Goal: Task Accomplishment & Management: Use online tool/utility

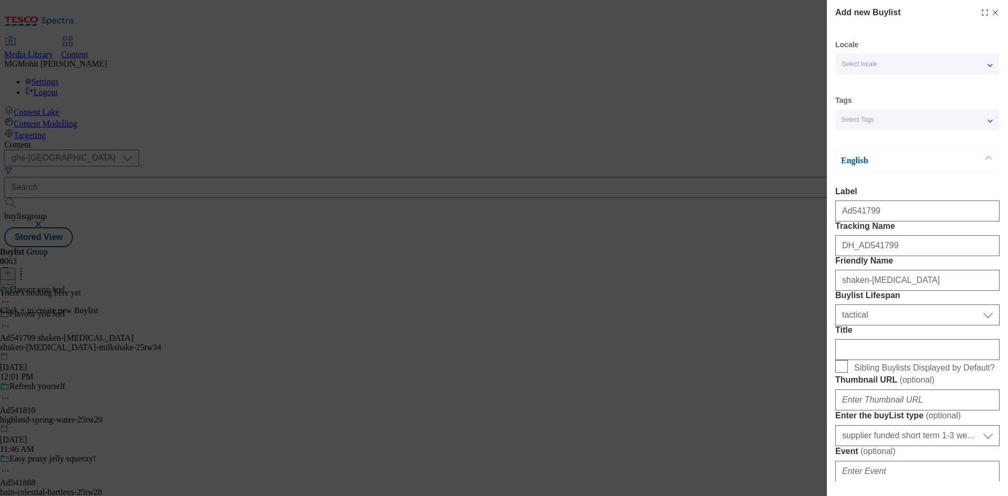
select select "ghs-[GEOGRAPHIC_DATA]"
select select "tactical"
select select "supplier funded short term 1-3 weeks"
select select "dunnhumby"
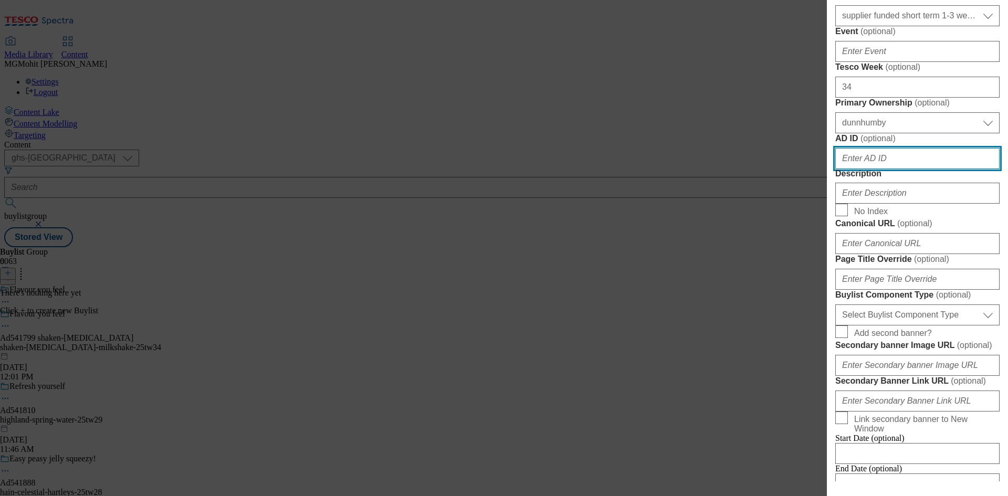
paste input "541799"
type input "541799"
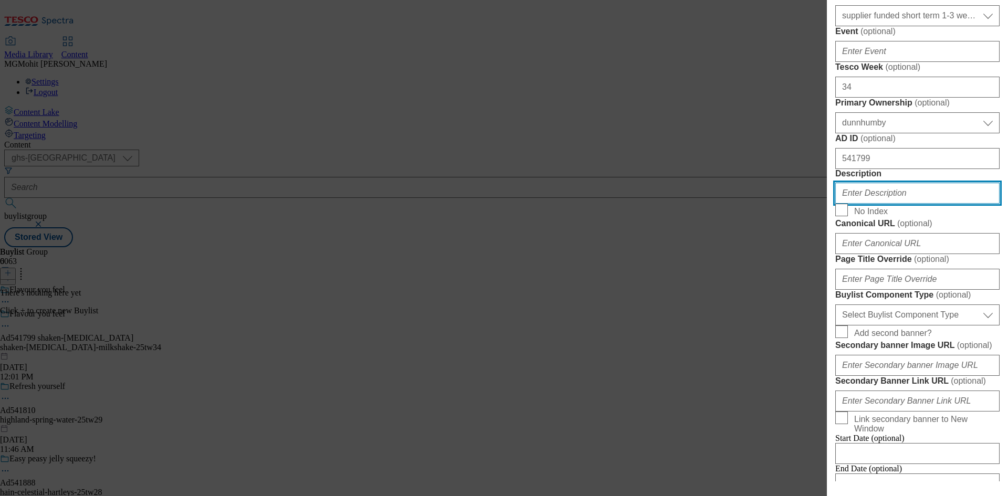
click at [860, 204] on input "Description" at bounding box center [917, 193] width 164 height 21
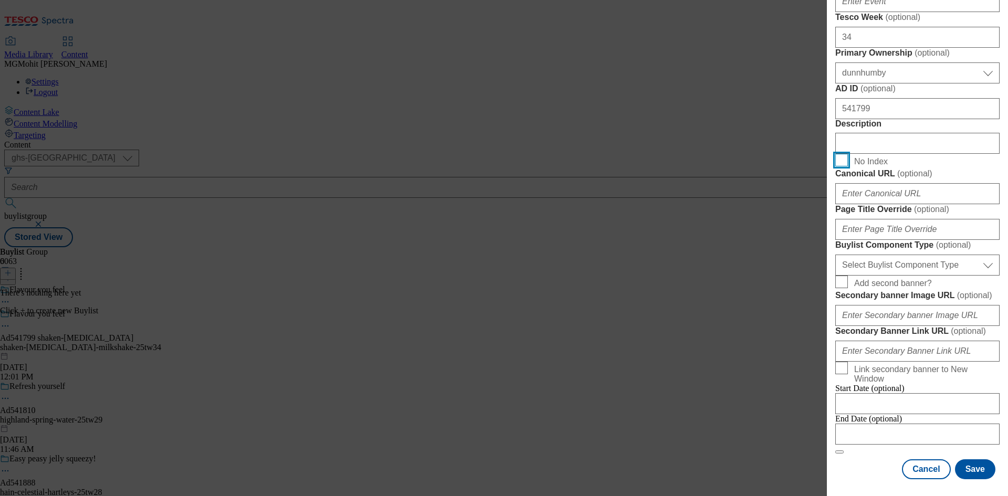
scroll to position [630, 0]
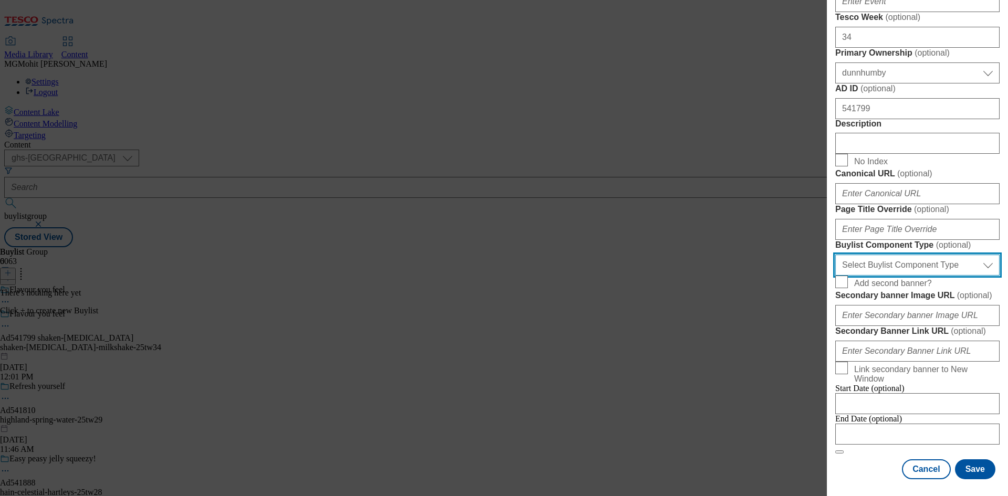
drag, startPoint x: 869, startPoint y: 374, endPoint x: 864, endPoint y: 384, distance: 11.5
click at [869, 276] on select "Select Buylist Component Type Banner Competition Header Meal" at bounding box center [917, 265] width 164 height 21
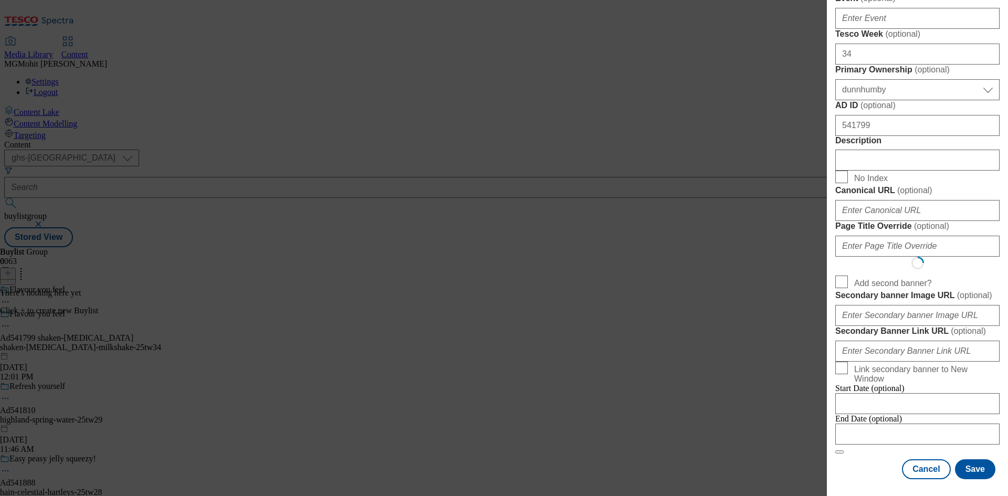
select select "Banner"
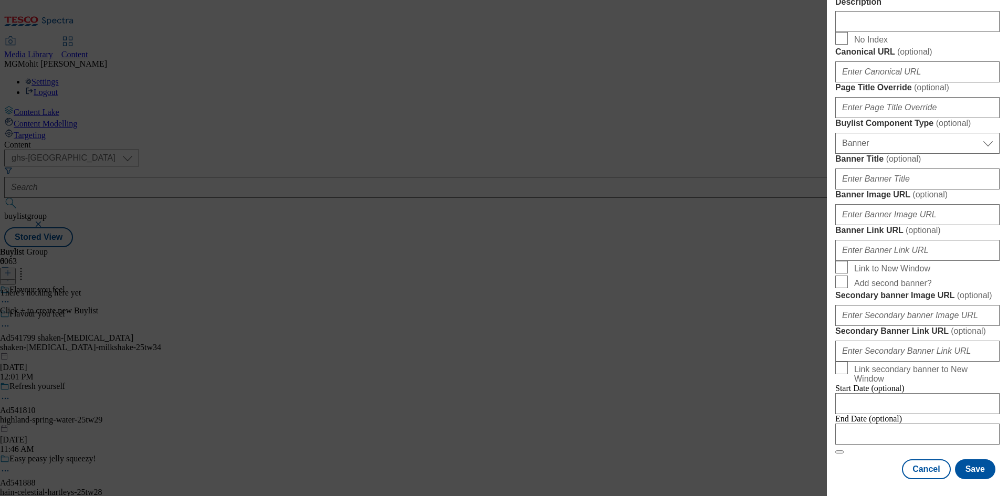
scroll to position [1040, 0]
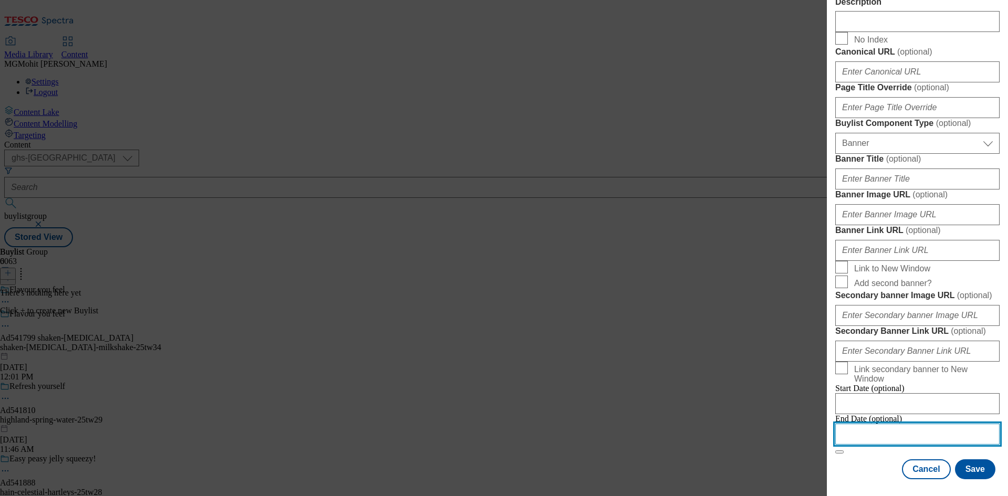
click at [883, 424] on input "Modal" at bounding box center [917, 434] width 164 height 21
select select "2025"
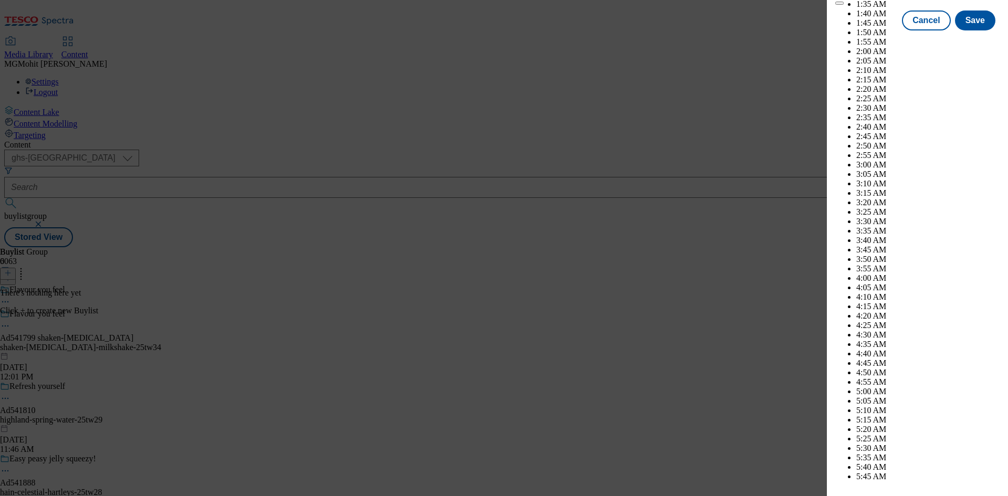
scroll to position [2787, 0]
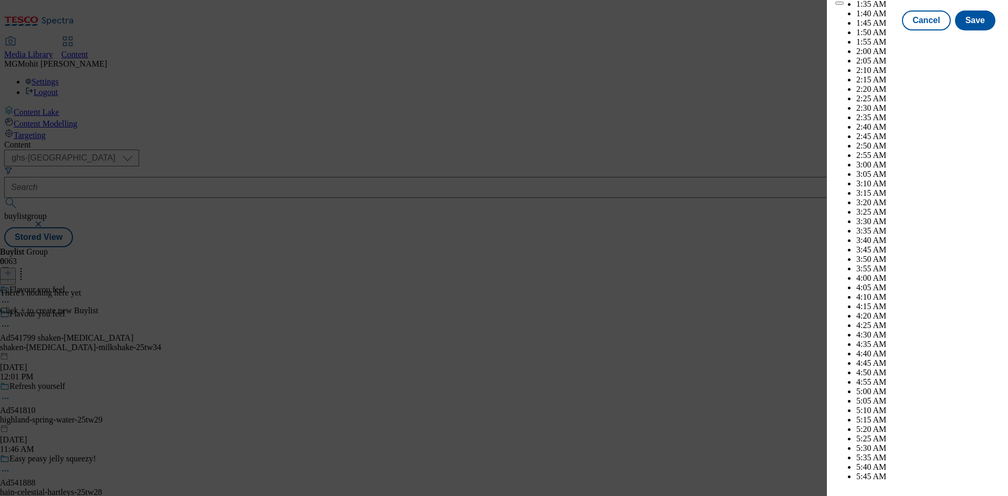
select select "December"
select select "2026"
select select "January"
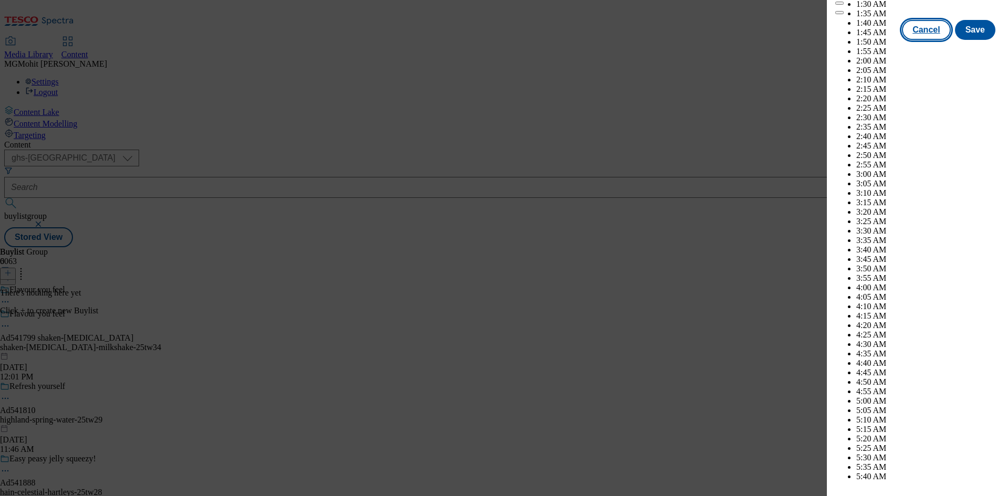
drag, startPoint x: 865, startPoint y: 471, endPoint x: 940, endPoint y: 468, distance: 75.1
click at [874, 40] on div "Cancel Save" at bounding box center [917, 30] width 164 height 20
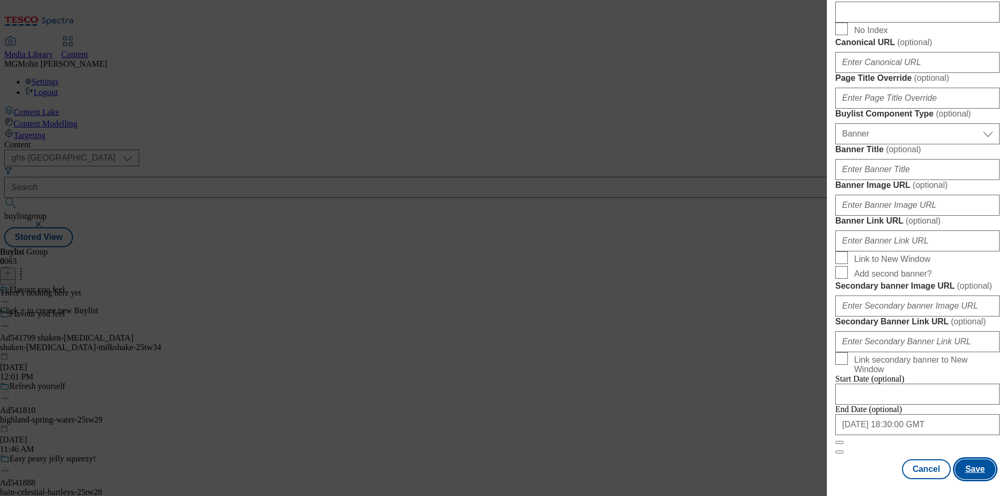
click at [955, 468] on button "Save" at bounding box center [975, 469] width 40 height 20
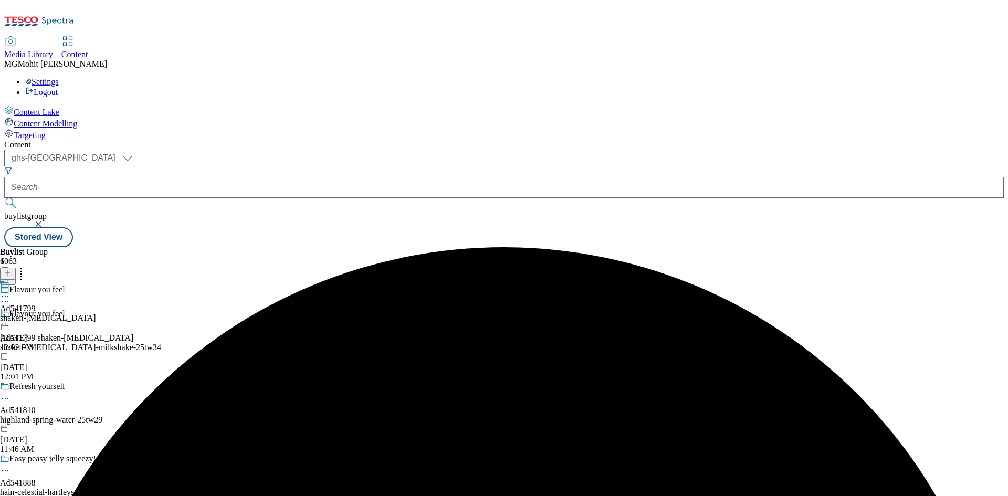
click at [96, 280] on div "Ad541799 shaken-udder Aug 28, 2025 12:02 PM" at bounding box center [48, 316] width 96 height 72
click at [12, 269] on icon at bounding box center [7, 272] width 7 height 7
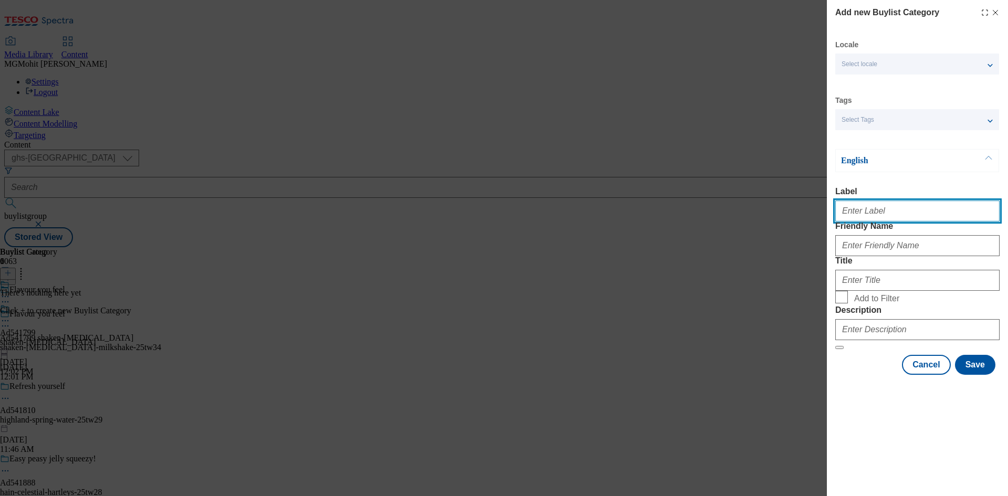
click at [881, 210] on input "Label" at bounding box center [917, 211] width 164 height 21
paste input "Ad541799"
type input "Ad541799"
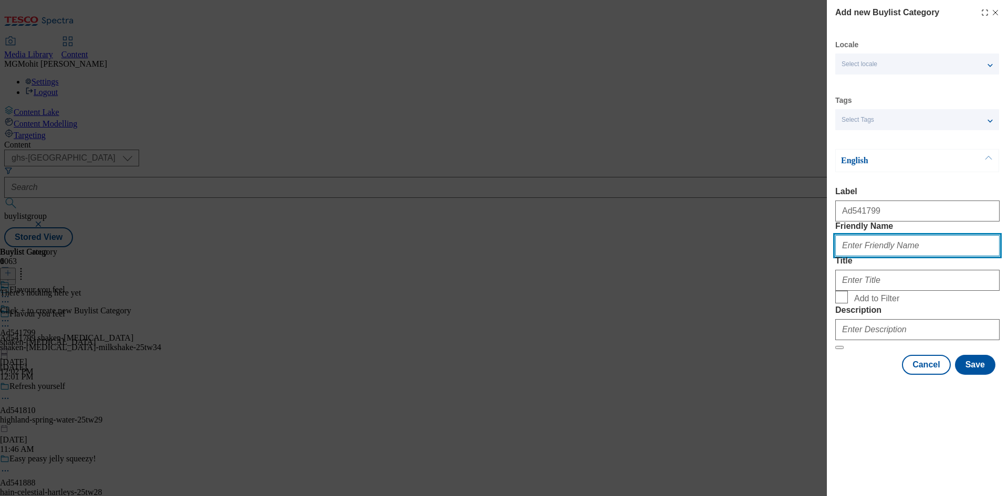
paste input "shaken-udder-milkshake"
type input "shaken-udder-milkshake"
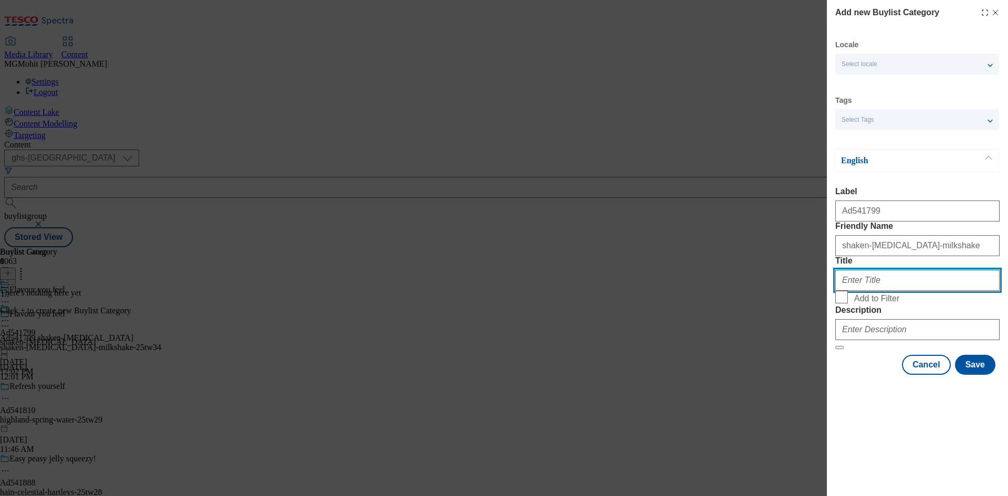
paste input "Shaken Udder"
type input "Shaken Udder"
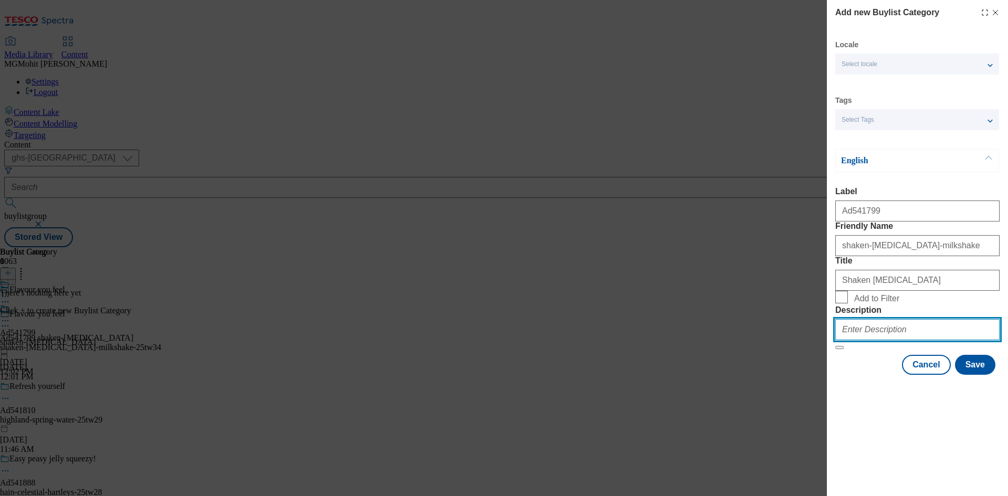
click at [881, 340] on input "Description" at bounding box center [917, 329] width 164 height 21
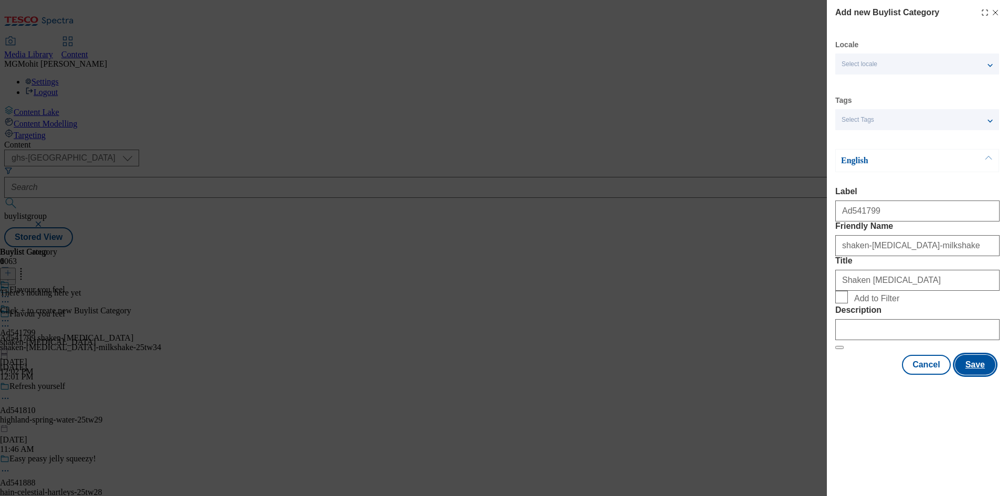
click at [973, 375] on button "Save" at bounding box center [975, 365] width 40 height 20
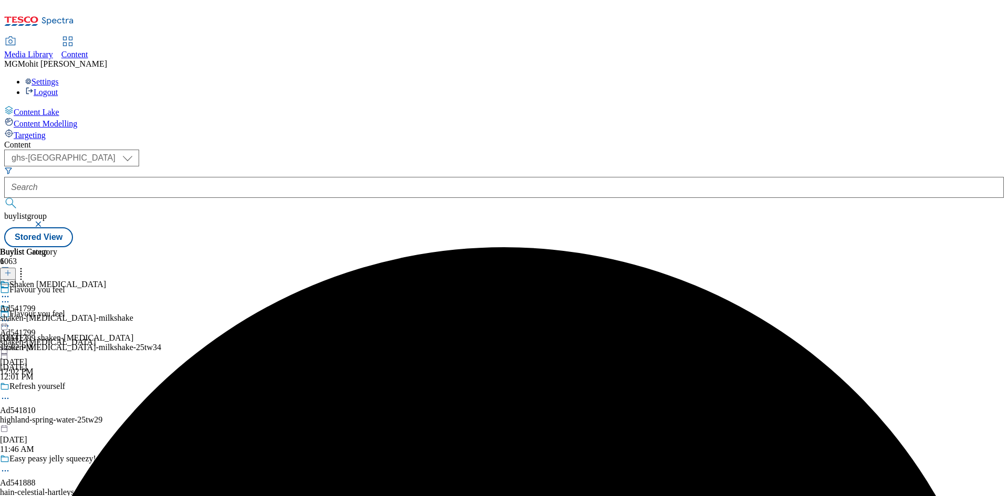
click at [133, 313] on div "shaken-udder-milkshake" at bounding box center [66, 317] width 133 height 9
click at [12, 269] on icon at bounding box center [7, 272] width 7 height 7
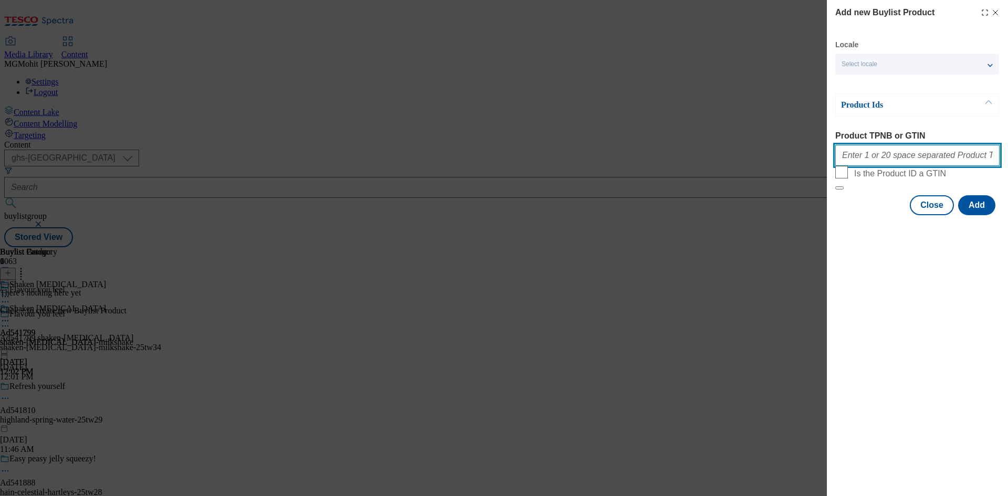
click at [870, 155] on input "Product TPNB or GTIN" at bounding box center [917, 155] width 164 height 21
paste input "93151687 93219643"
type input "93151687 93219643"
click at [982, 215] on button "Add" at bounding box center [976, 205] width 37 height 20
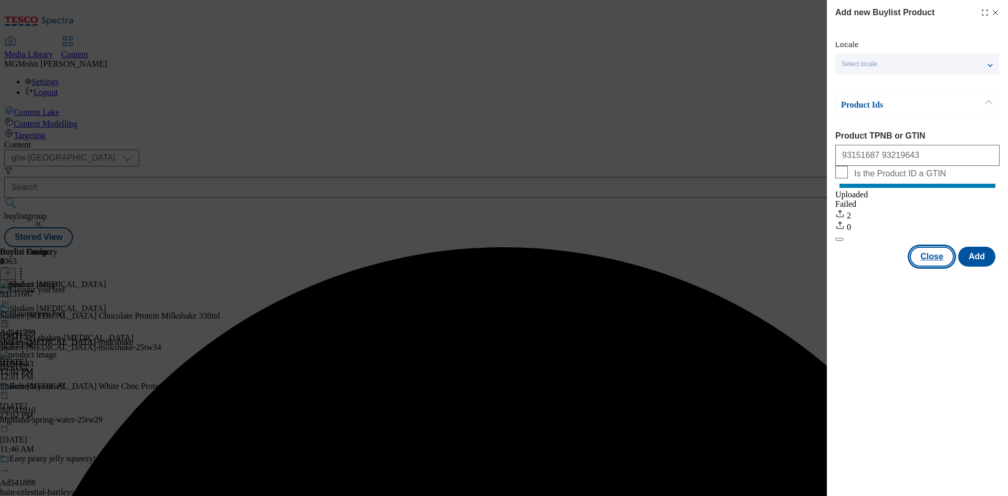
click at [929, 267] on button "Close" at bounding box center [932, 257] width 44 height 20
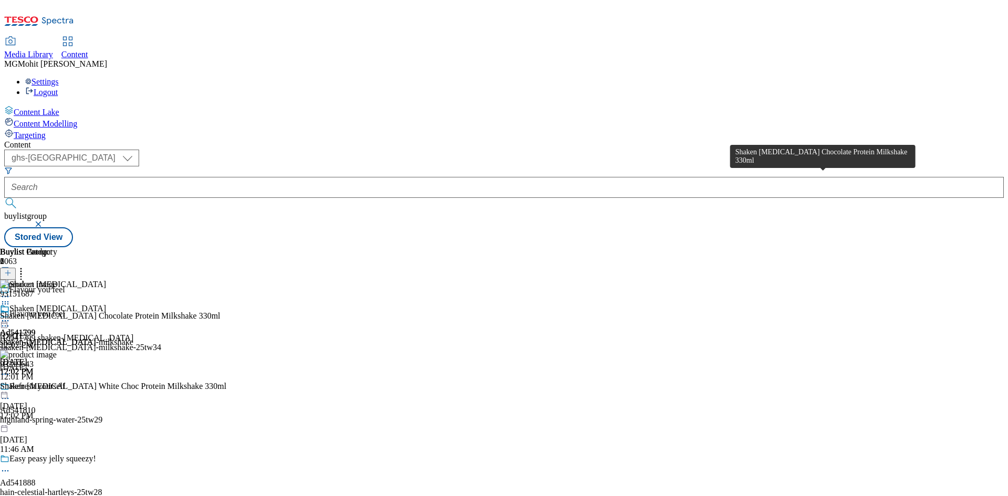
click at [220, 311] on div "Shaken Udder Chocolate Protein Milkshake 330ml" at bounding box center [110, 315] width 220 height 9
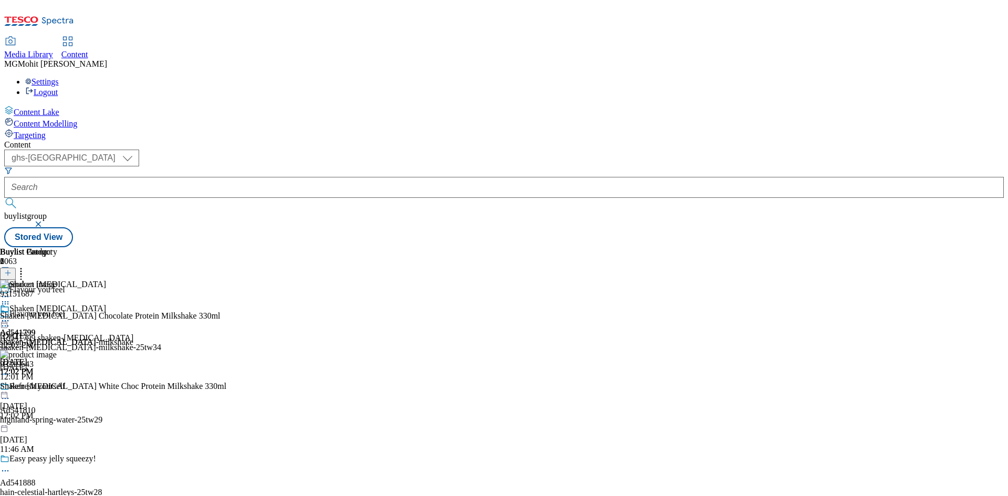
click at [10, 315] on icon at bounding box center [5, 320] width 10 height 10
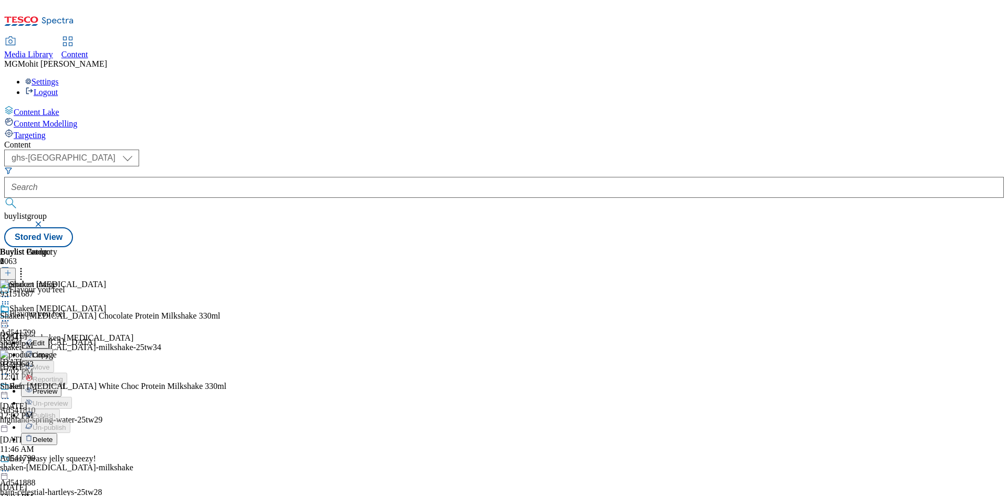
click at [49, 336] on button "Edit" at bounding box center [35, 342] width 28 height 12
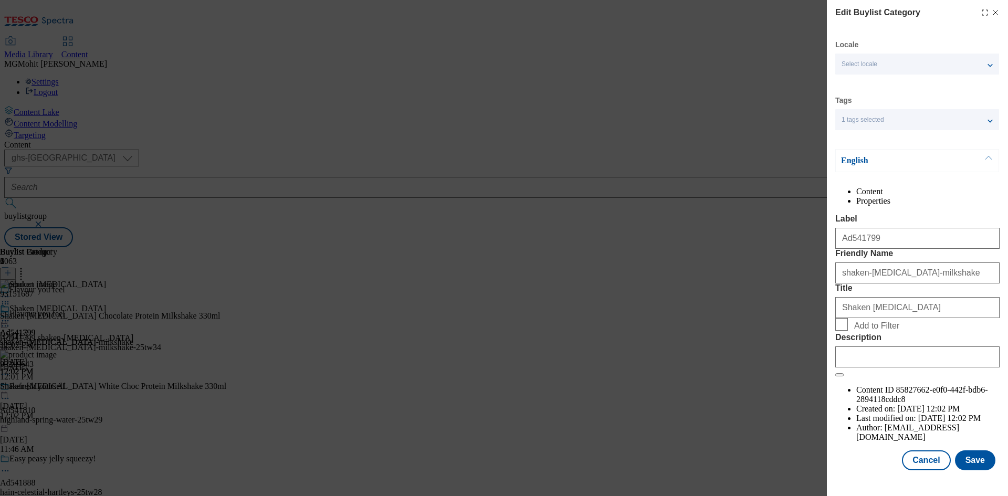
scroll to position [20, 0]
click at [871, 367] on input "Description" at bounding box center [917, 356] width 164 height 21
paste input "Shaken Udder Chocolate Protein Milkshake 330ml"
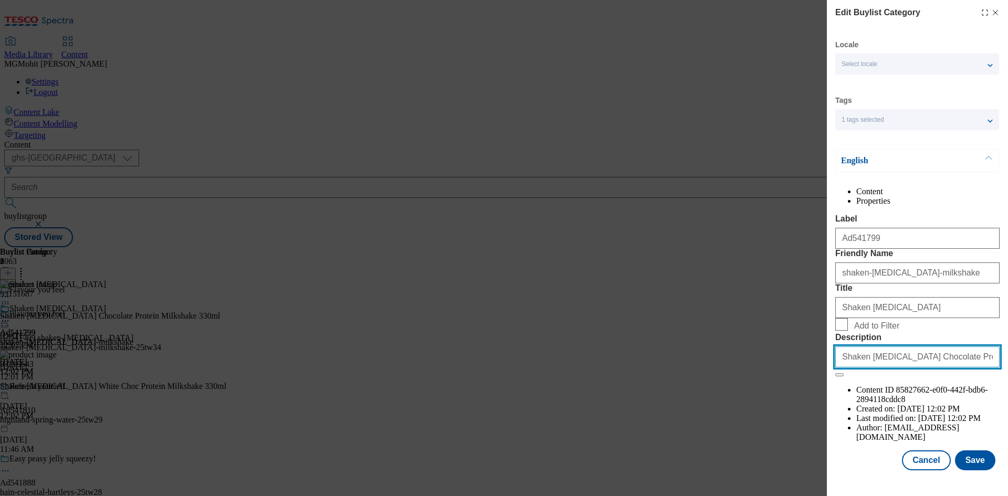
paste input "Modal"
type input "Shaken Udder Chocolate Protein Milkshake 330ml"
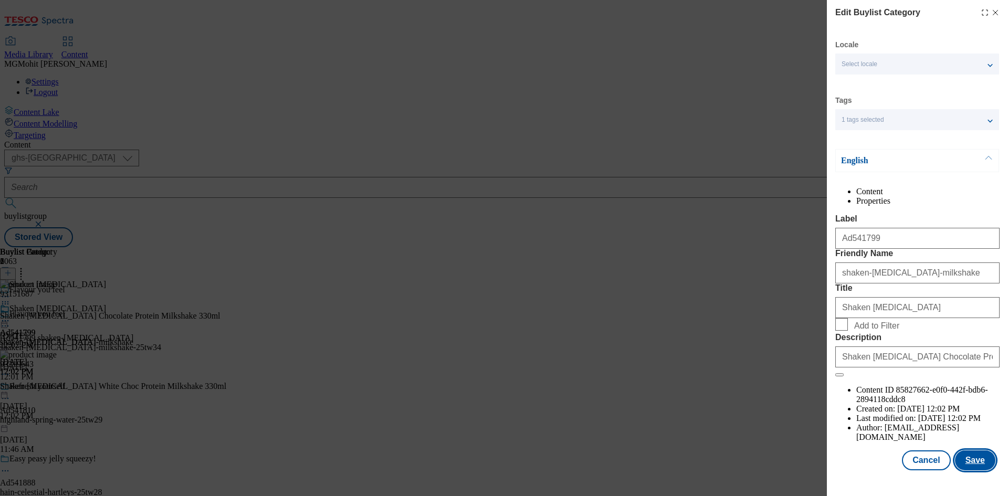
click at [969, 459] on button "Save" at bounding box center [975, 460] width 40 height 20
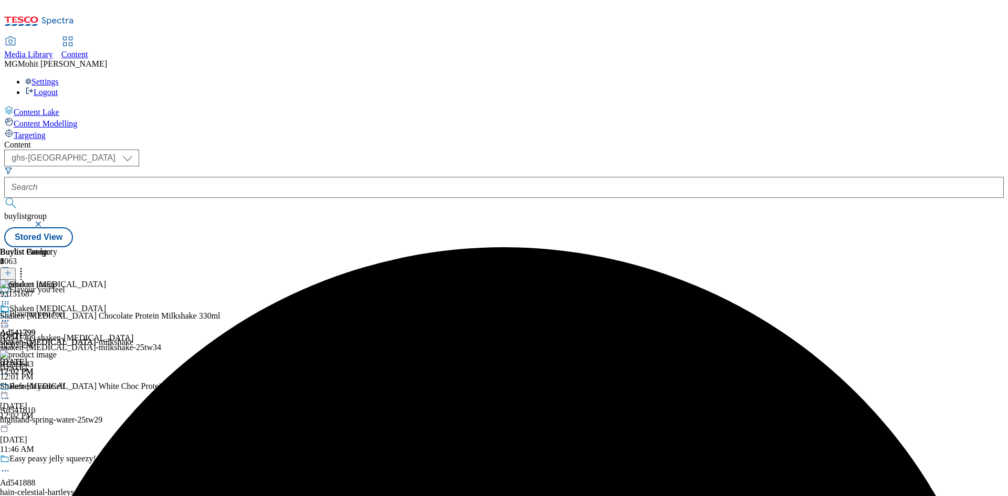
click at [10, 315] on icon at bounding box center [5, 320] width 10 height 10
click at [45, 339] on span "Edit" at bounding box center [39, 343] width 12 height 8
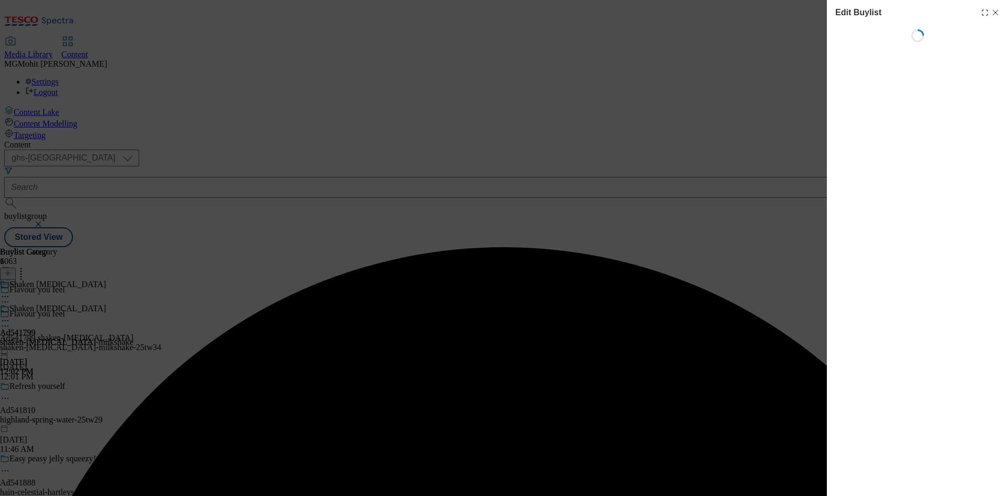
select select "tactical"
select select "supplier funded short term 1-3 weeks"
select select "dunnhumby"
select select "Banner"
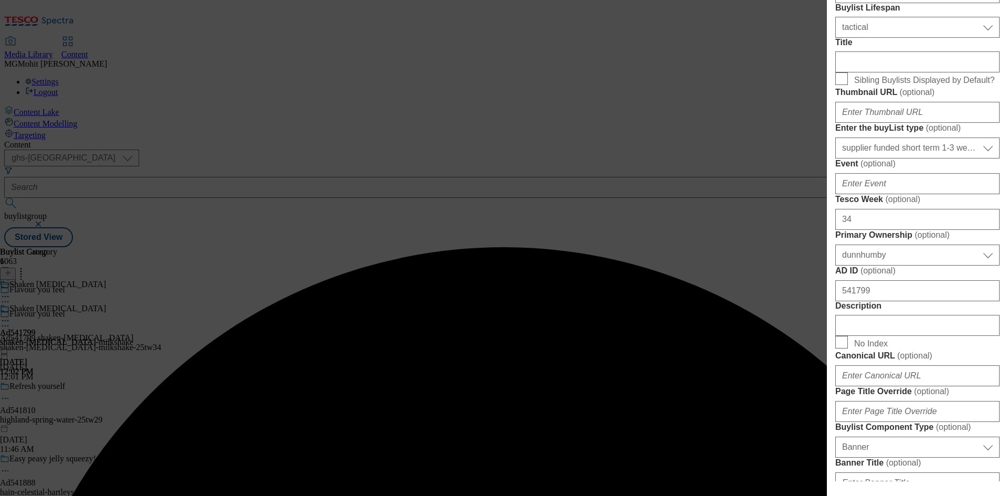
scroll to position [525, 0]
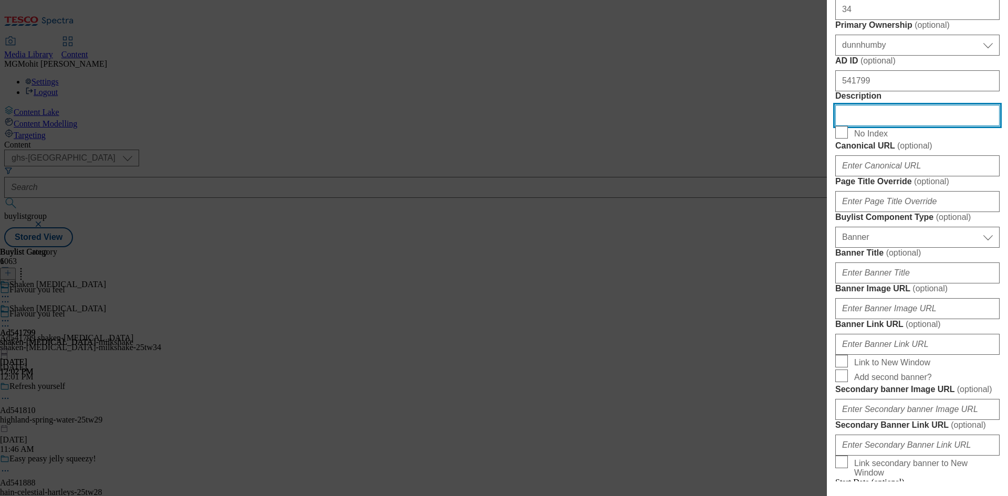
click at [869, 126] on input "Description" at bounding box center [917, 115] width 164 height 21
paste input "Shaken Udder Chocolate Protein Milkshake 330ml"
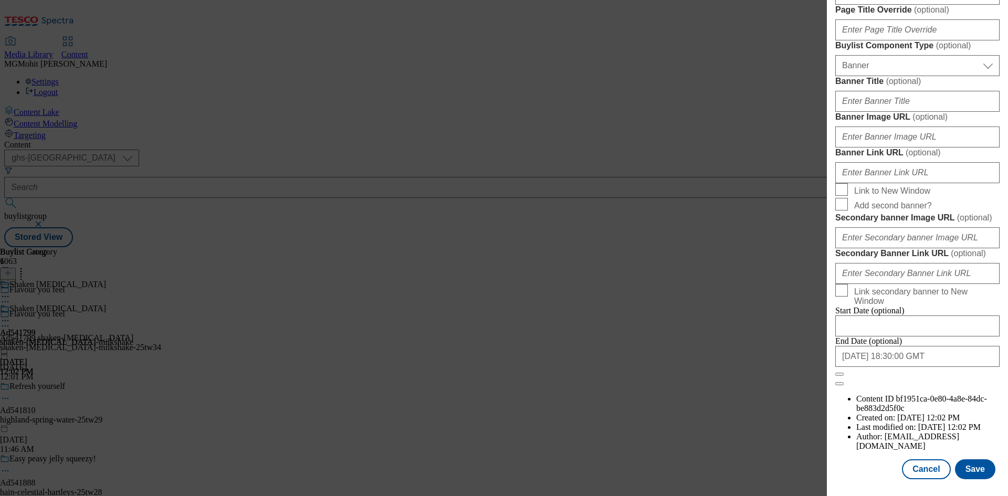
scroll to position [1087, 0]
type input "Shaken Udder Chocolate Protein Milkshake 330ml"
click at [964, 466] on button "Save" at bounding box center [975, 469] width 40 height 20
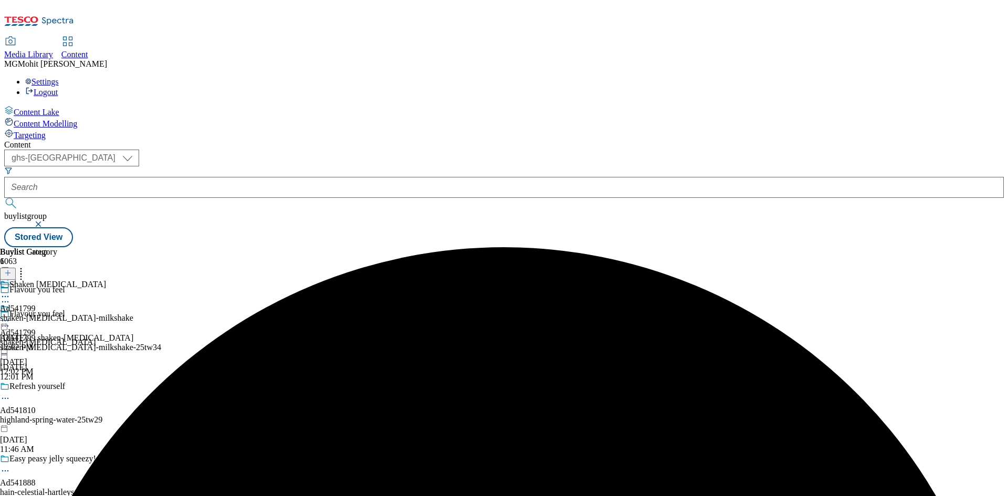
click at [10, 321] on icon at bounding box center [5, 326] width 10 height 10
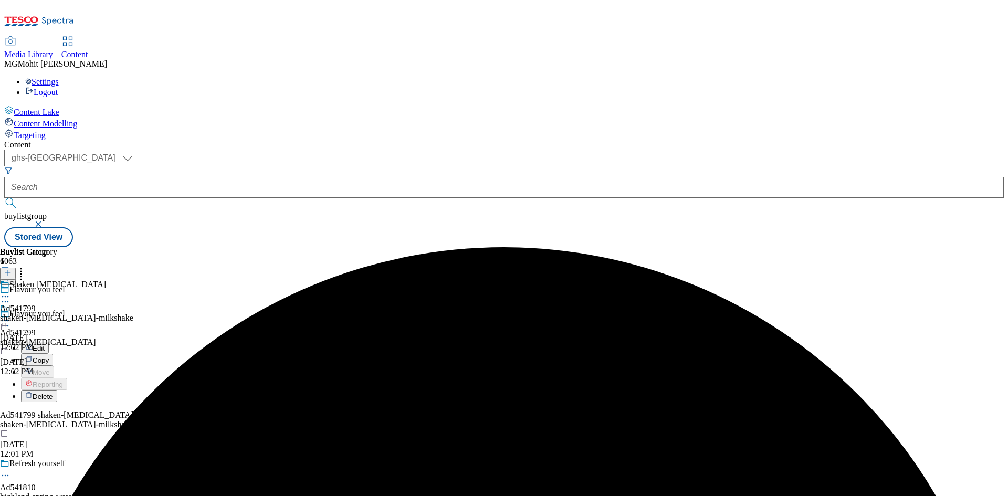
click at [49, 342] on button "Edit" at bounding box center [35, 348] width 28 height 12
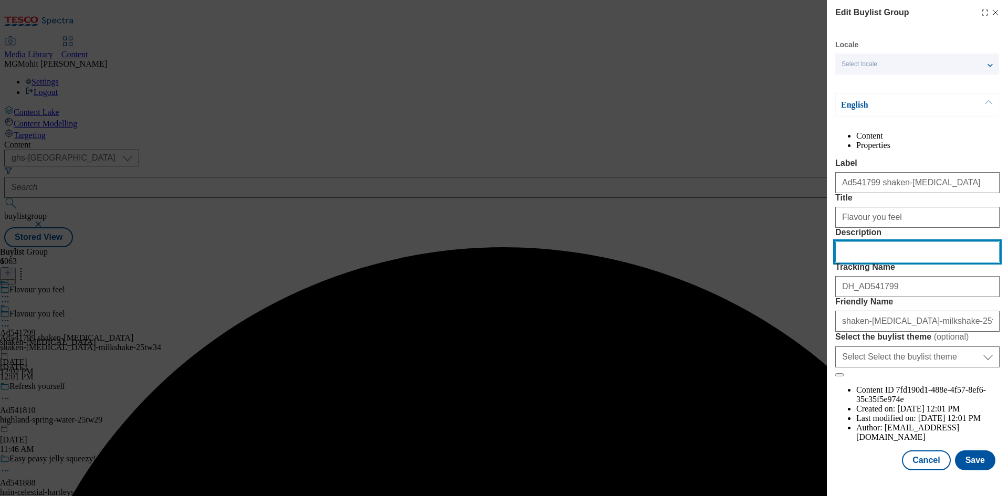
click at [851, 262] on input "Description" at bounding box center [917, 251] width 164 height 21
paste input "Shaken Udder Chocolate Protein Milkshake 330ml"
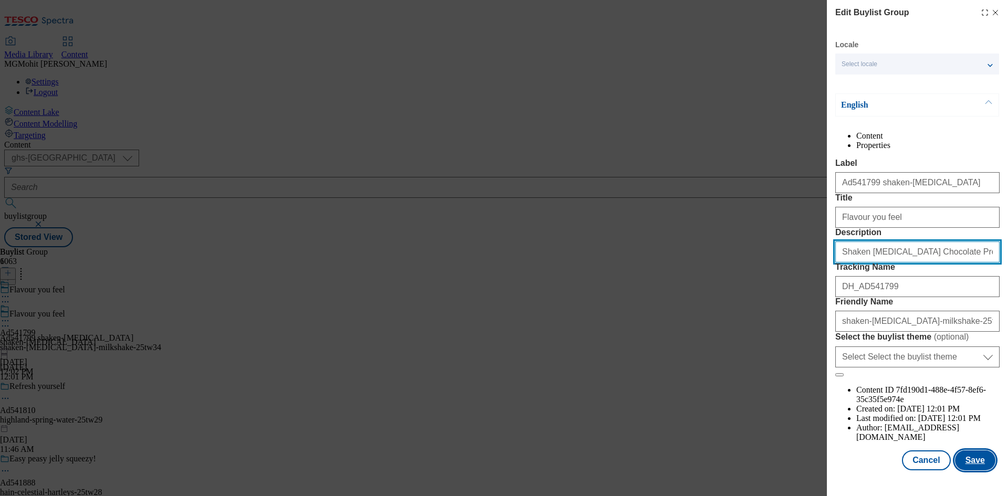
type input "Shaken Udder Chocolate Protein Milkshake 330ml"
click at [966, 470] on button "Save" at bounding box center [975, 460] width 40 height 20
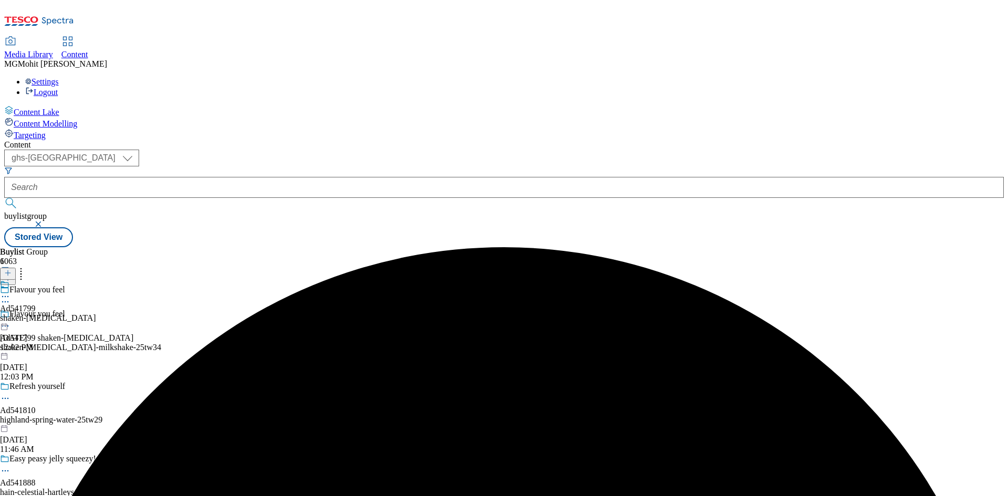
click at [10, 291] on icon at bounding box center [5, 296] width 10 height 10
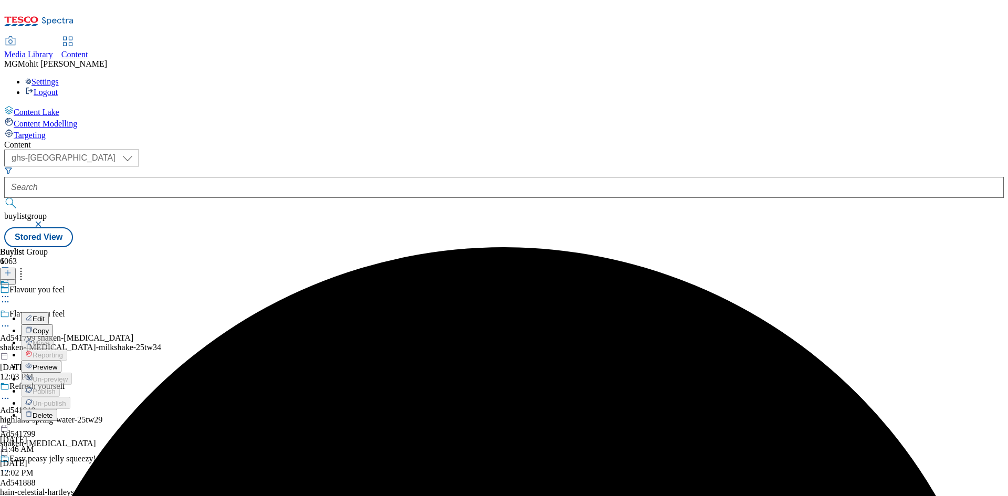
click at [57, 363] on span "Preview" at bounding box center [45, 367] width 25 height 8
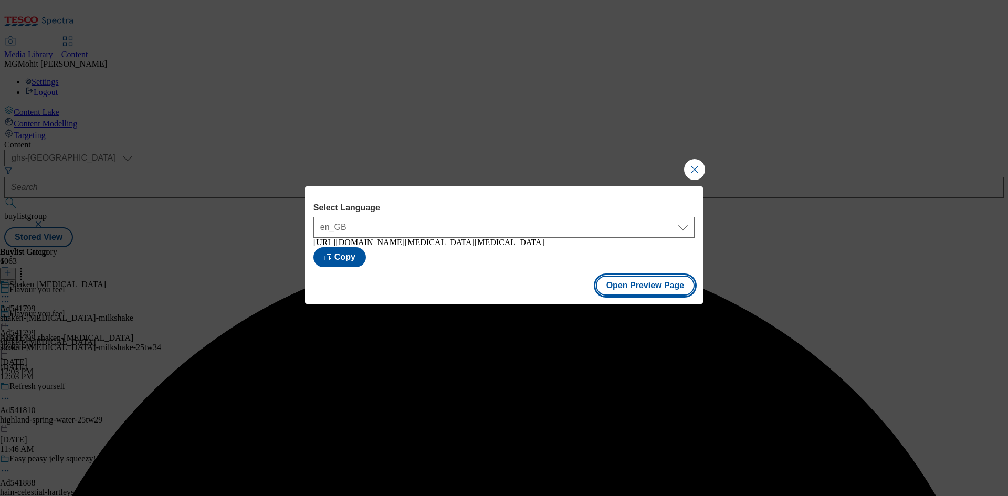
click at [617, 287] on button "Open Preview Page" at bounding box center [645, 286] width 99 height 20
click at [690, 168] on button "Close Modal" at bounding box center [694, 169] width 21 height 21
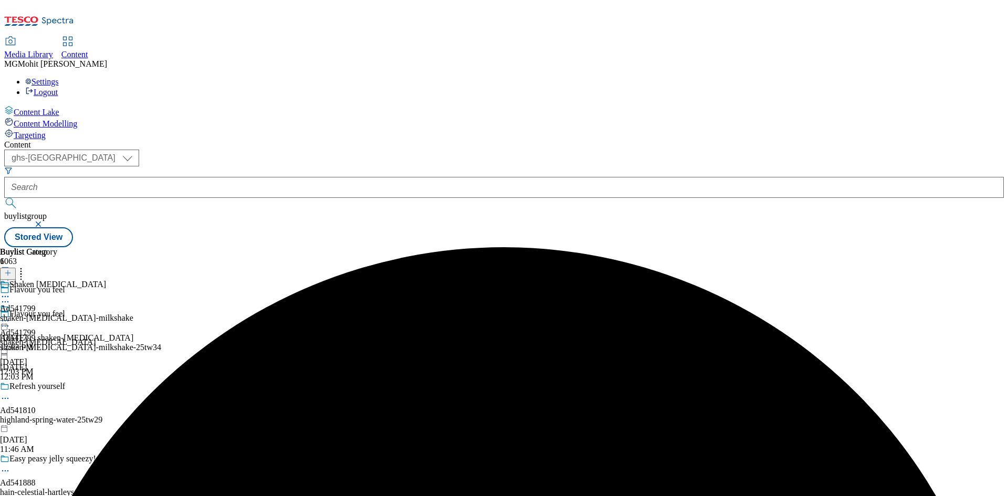
click at [10, 315] on icon at bounding box center [5, 320] width 10 height 10
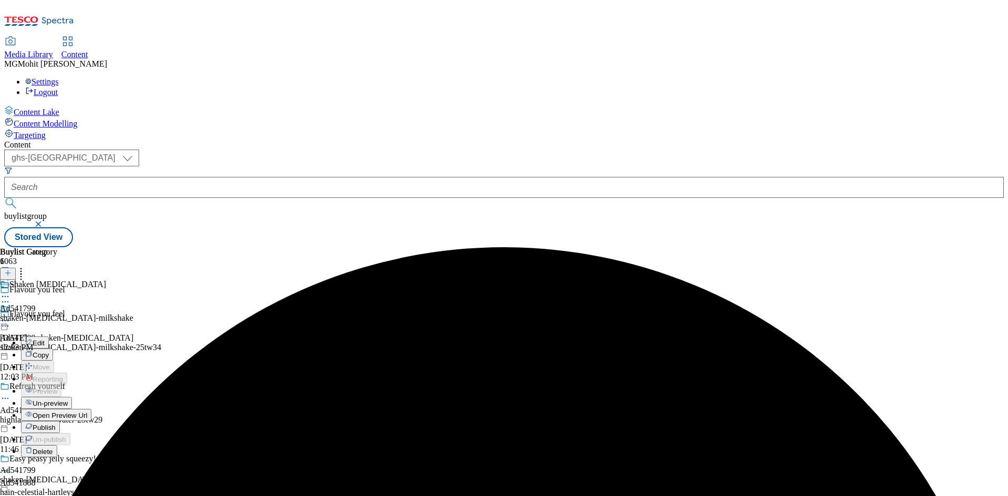
click at [56, 424] on span "Publish" at bounding box center [44, 428] width 23 height 8
